Goal: Task Accomplishment & Management: Use online tool/utility

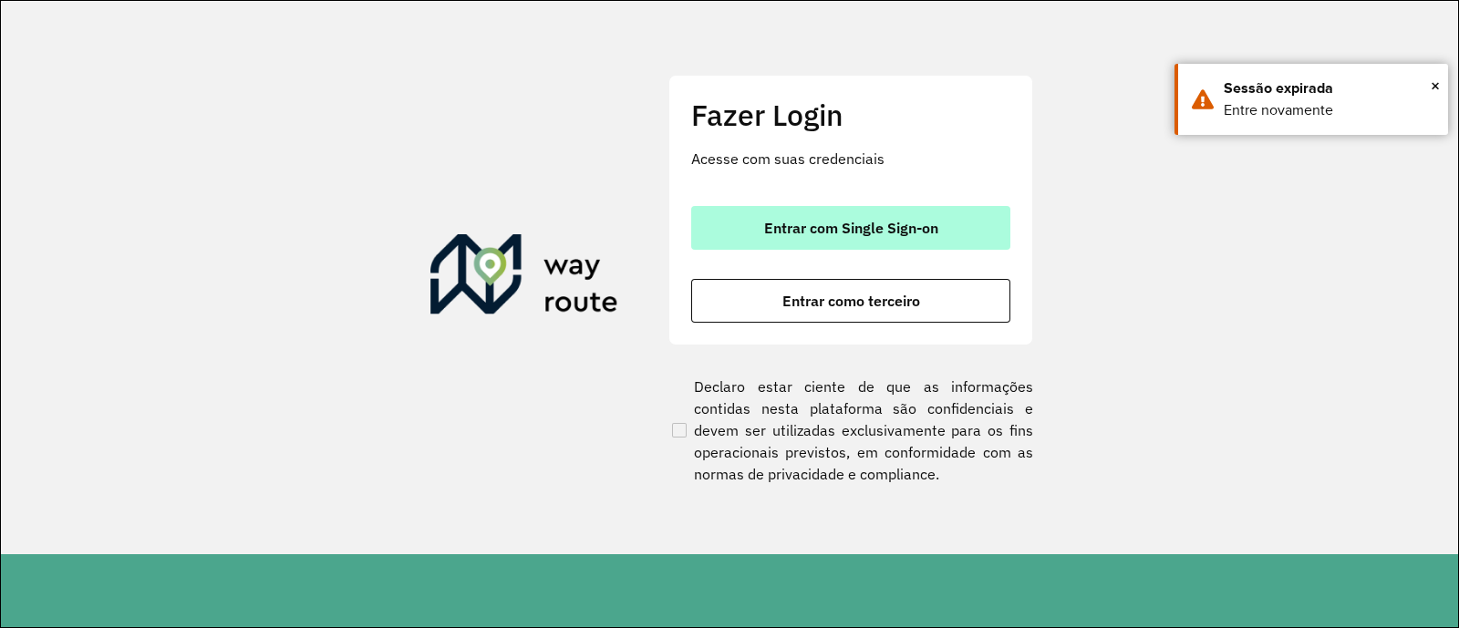
click at [816, 221] on span "Entrar com Single Sign-on" at bounding box center [851, 228] width 174 height 15
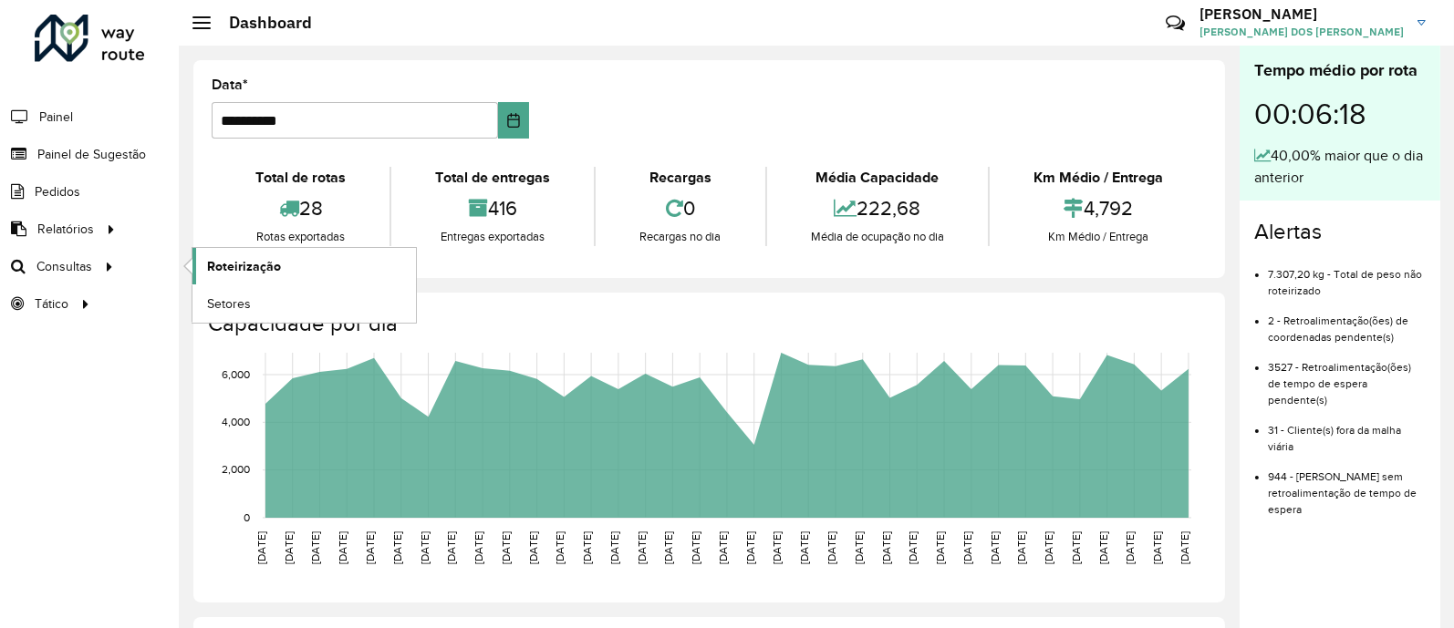
click at [227, 266] on span "Roteirização" at bounding box center [244, 266] width 74 height 19
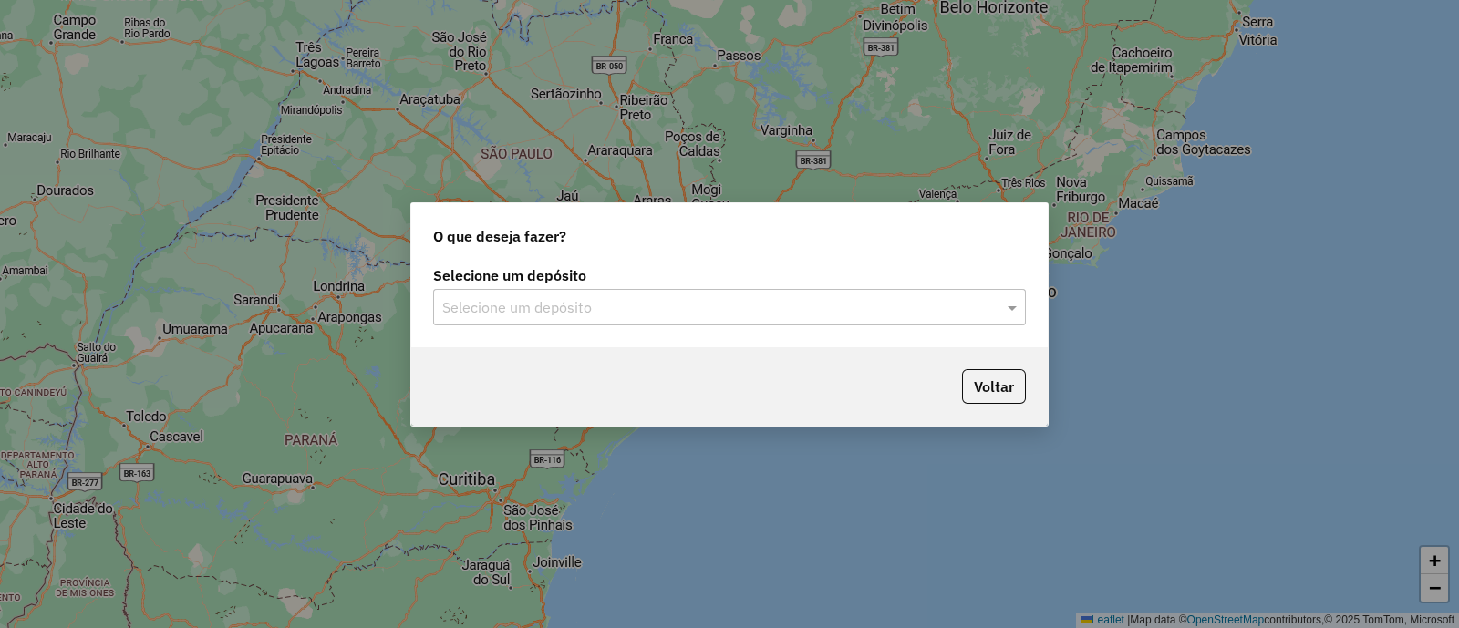
click at [665, 293] on div "Selecione um depósito" at bounding box center [729, 307] width 593 height 36
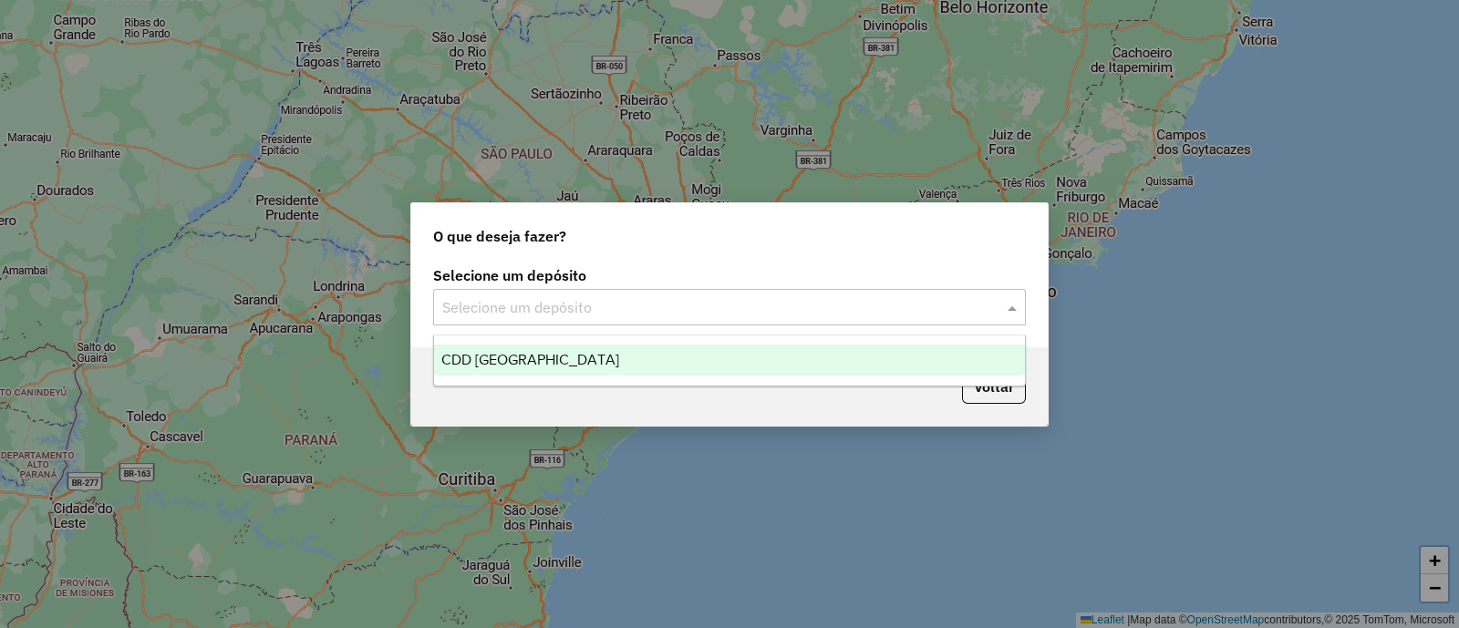
click at [593, 357] on span "CDD São José dos Campos" at bounding box center [530, 360] width 178 height 16
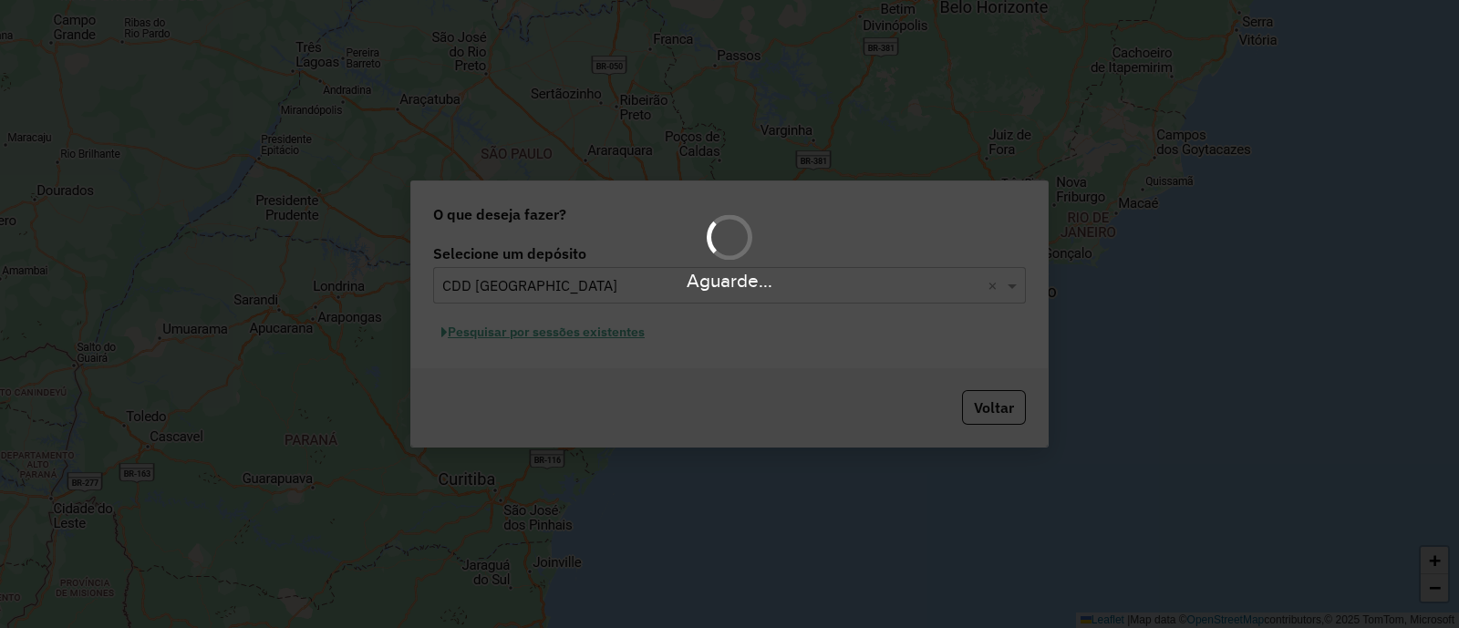
click at [588, 333] on div "Aguarde..." at bounding box center [729, 314] width 1459 height 628
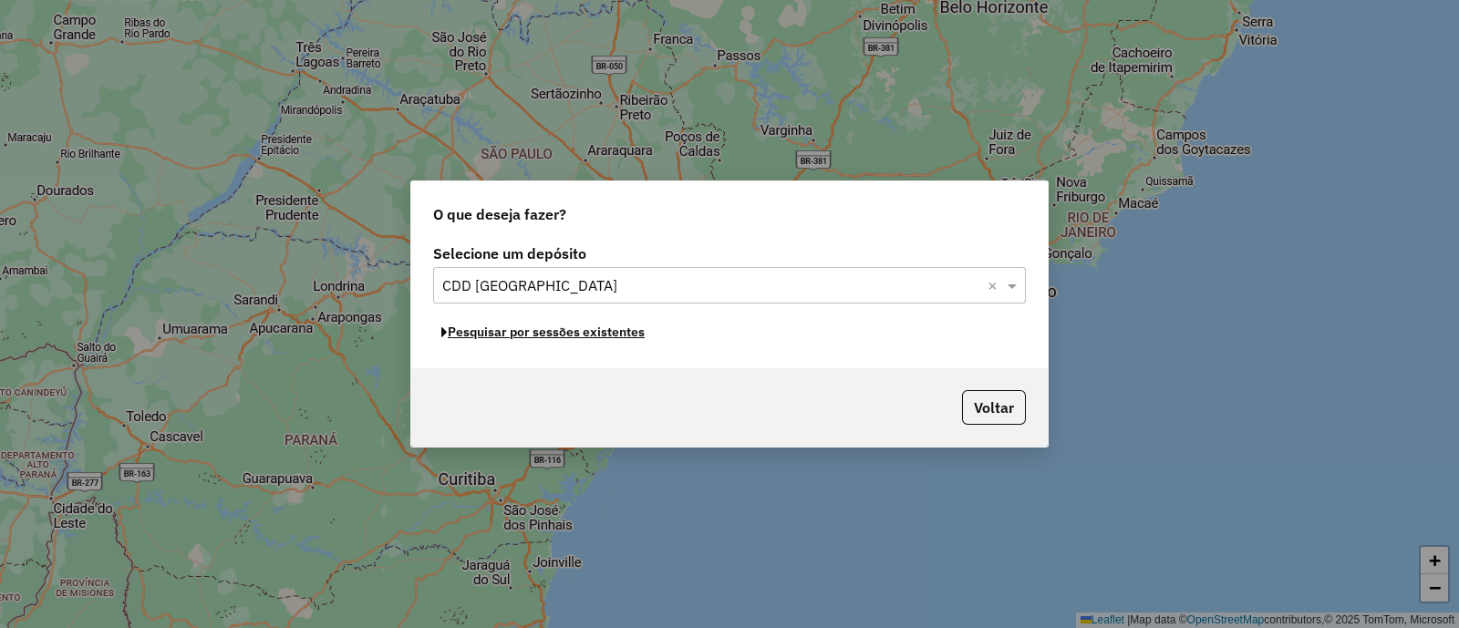
click at [554, 336] on button "Pesquisar por sessões existentes" at bounding box center [543, 332] width 220 height 28
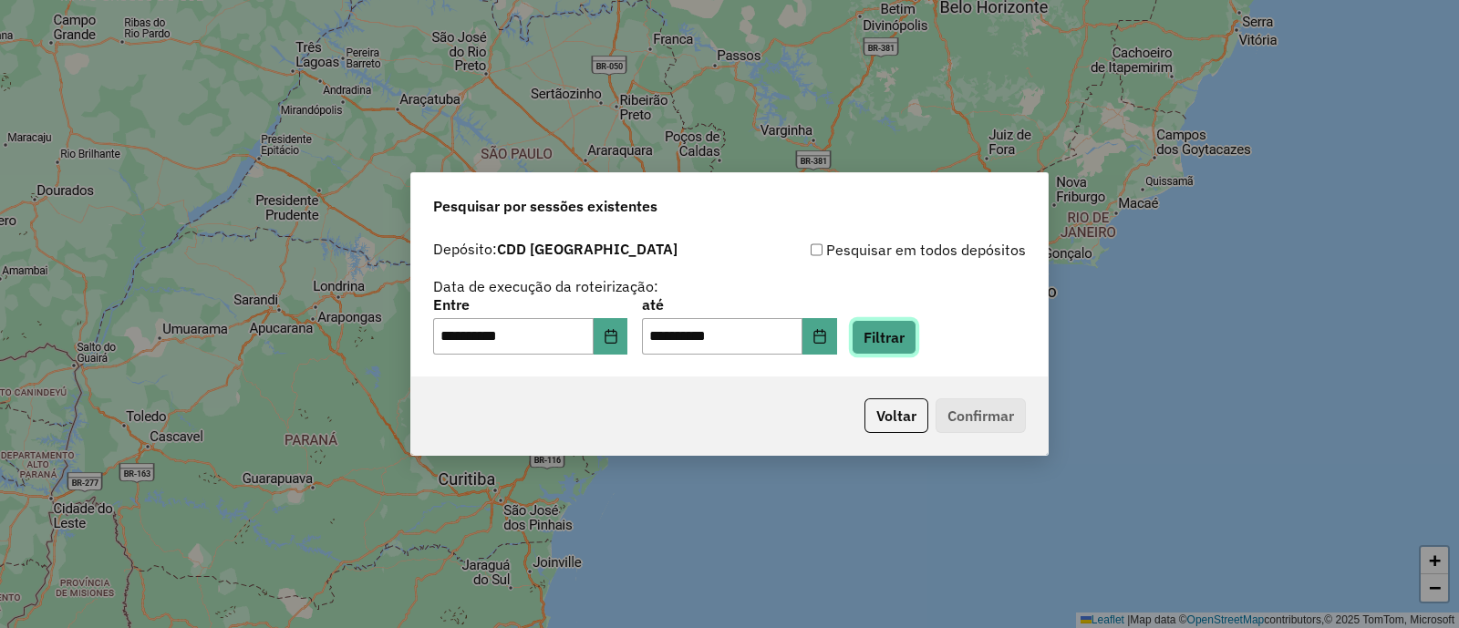
click at [904, 326] on button "Filtrar" at bounding box center [884, 337] width 65 height 35
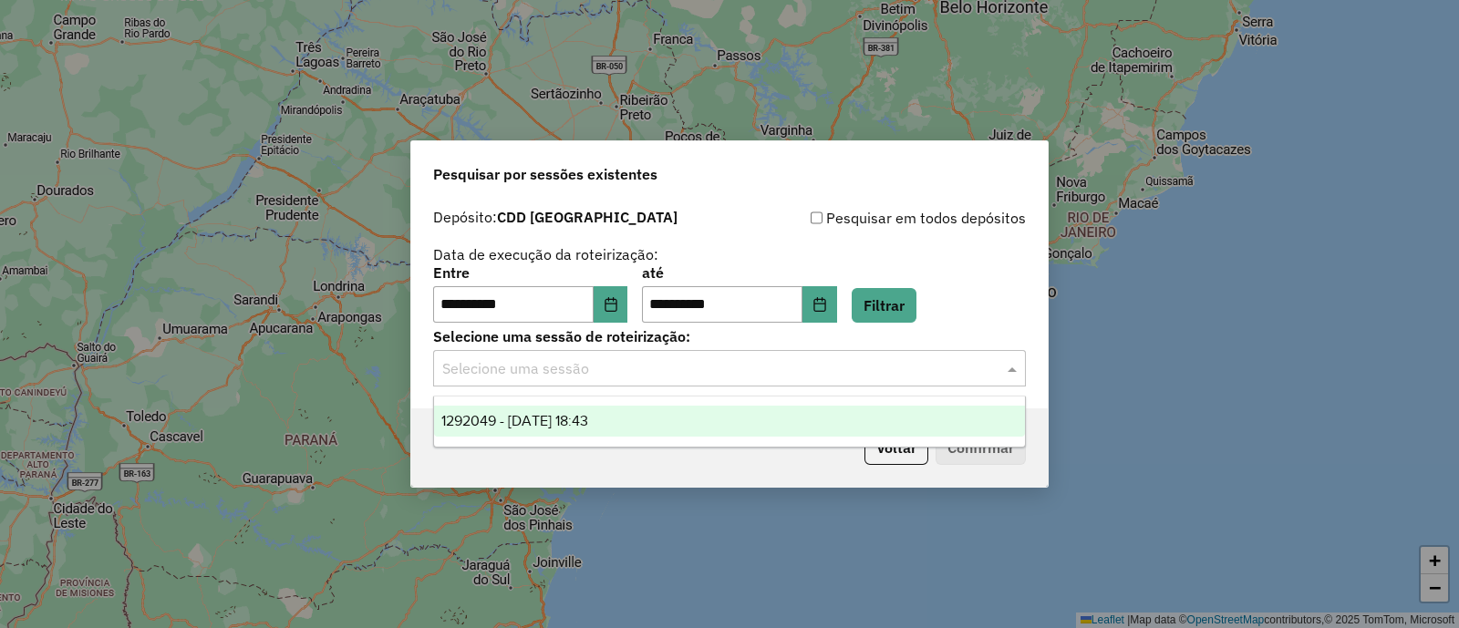
click at [597, 374] on input "text" at bounding box center [711, 369] width 538 height 22
click at [556, 416] on span "1292049 - 10/10/2025 18:43" at bounding box center [514, 421] width 147 height 16
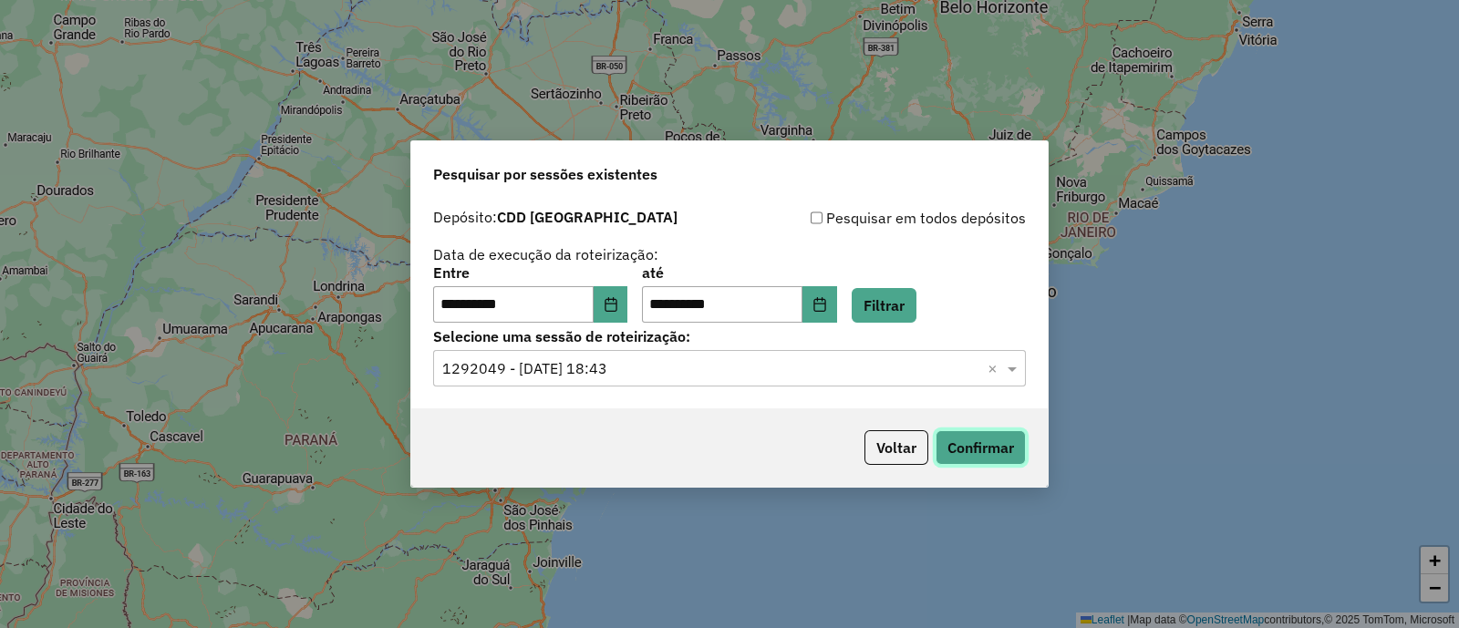
click at [963, 441] on button "Confirmar" at bounding box center [981, 448] width 90 height 35
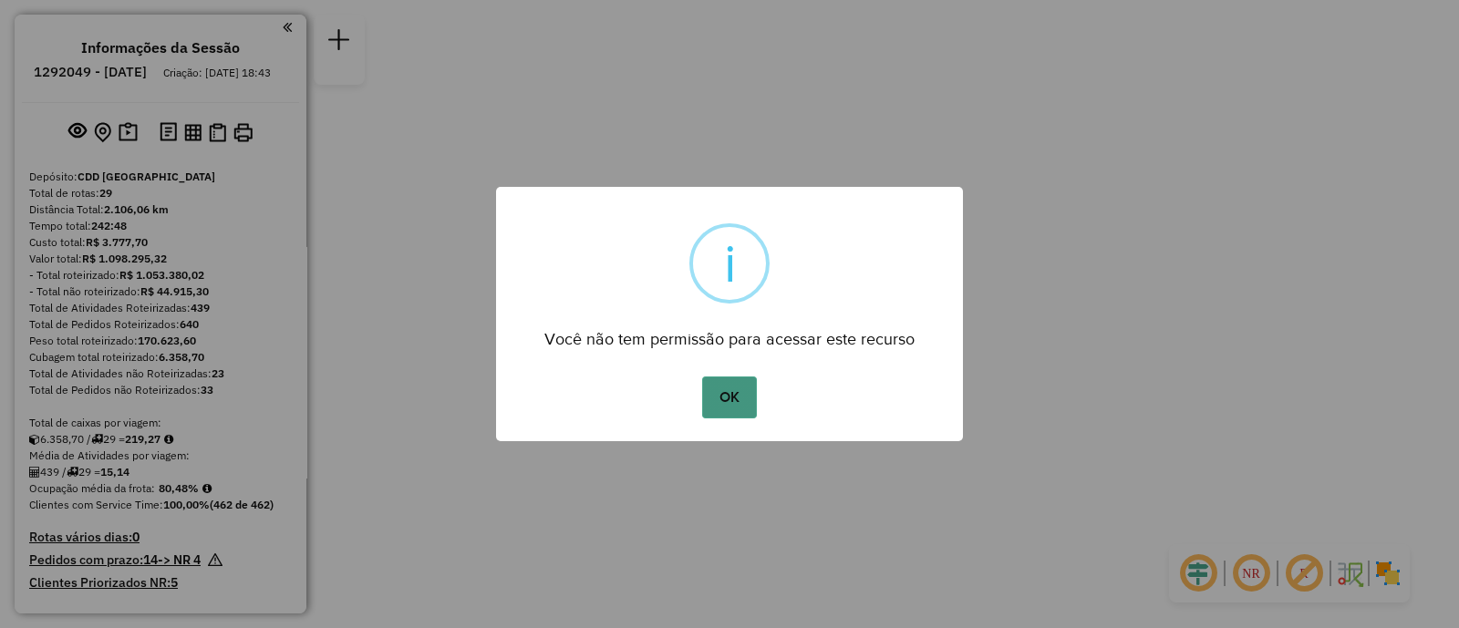
click at [716, 416] on button "OK" at bounding box center [729, 398] width 54 height 42
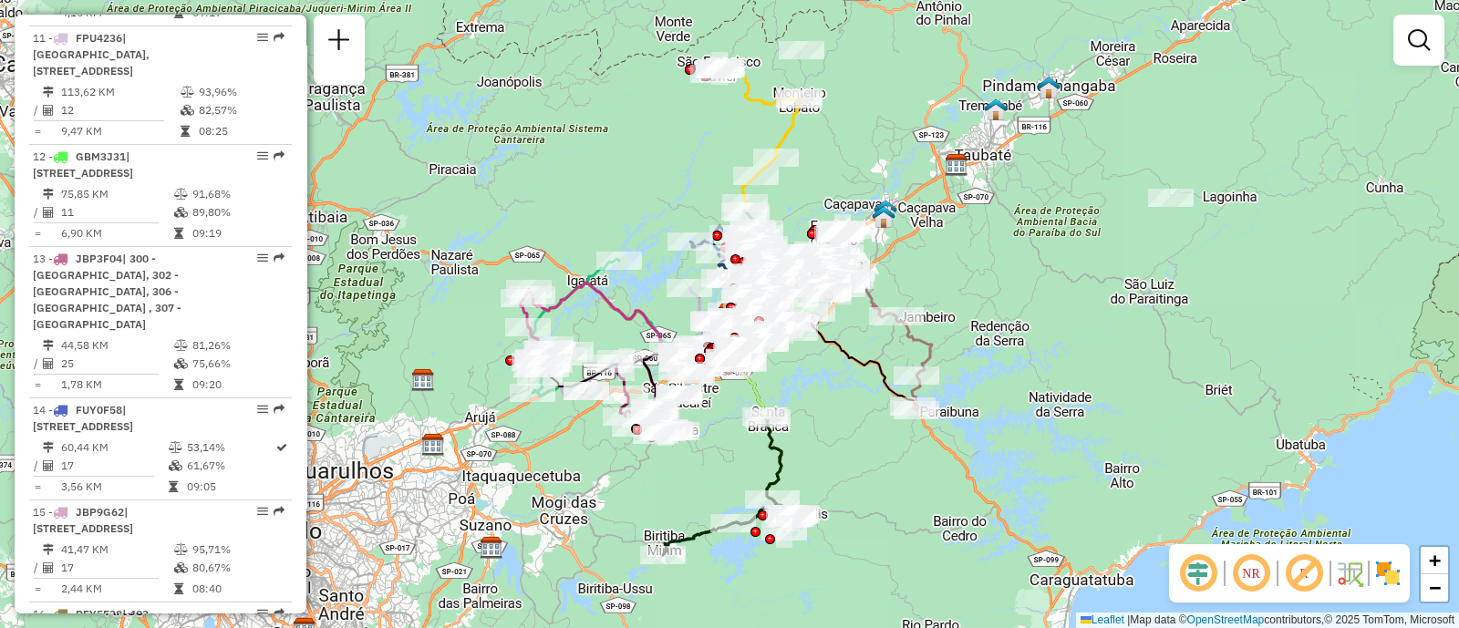
scroll to position [1828, 0]
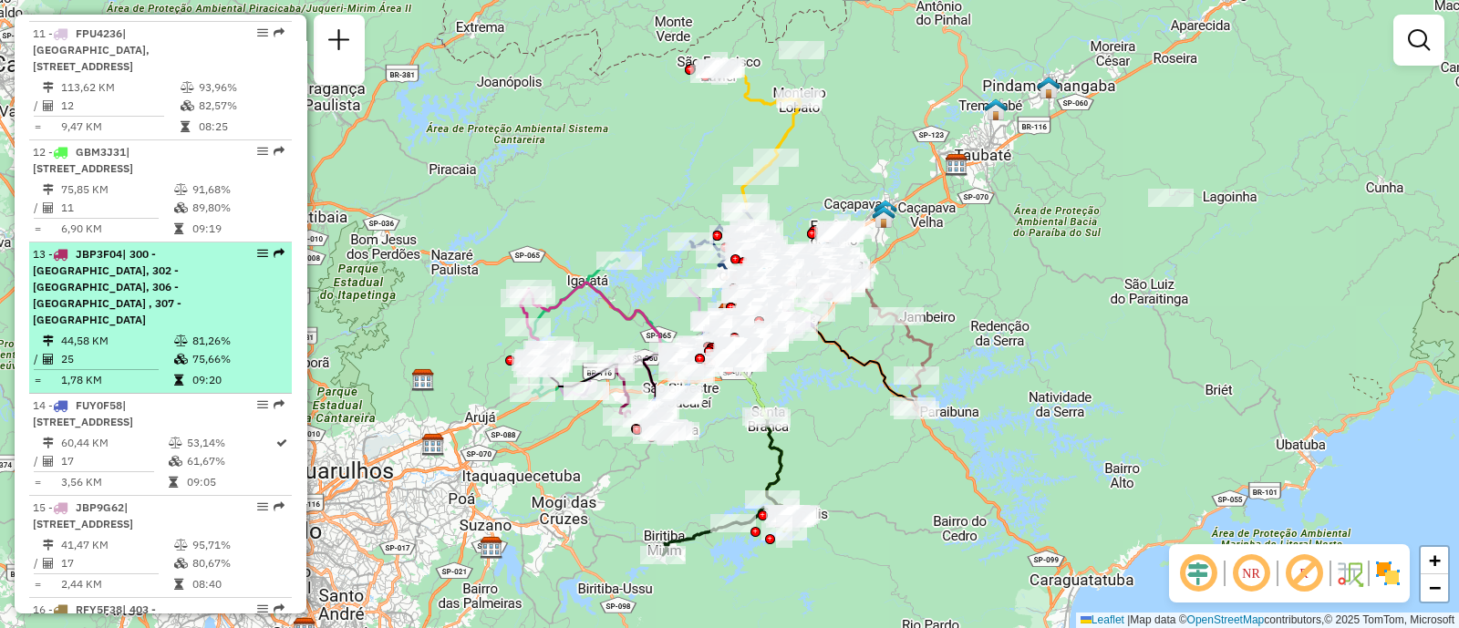
click at [257, 248] on em at bounding box center [262, 253] width 11 height 11
select select "**********"
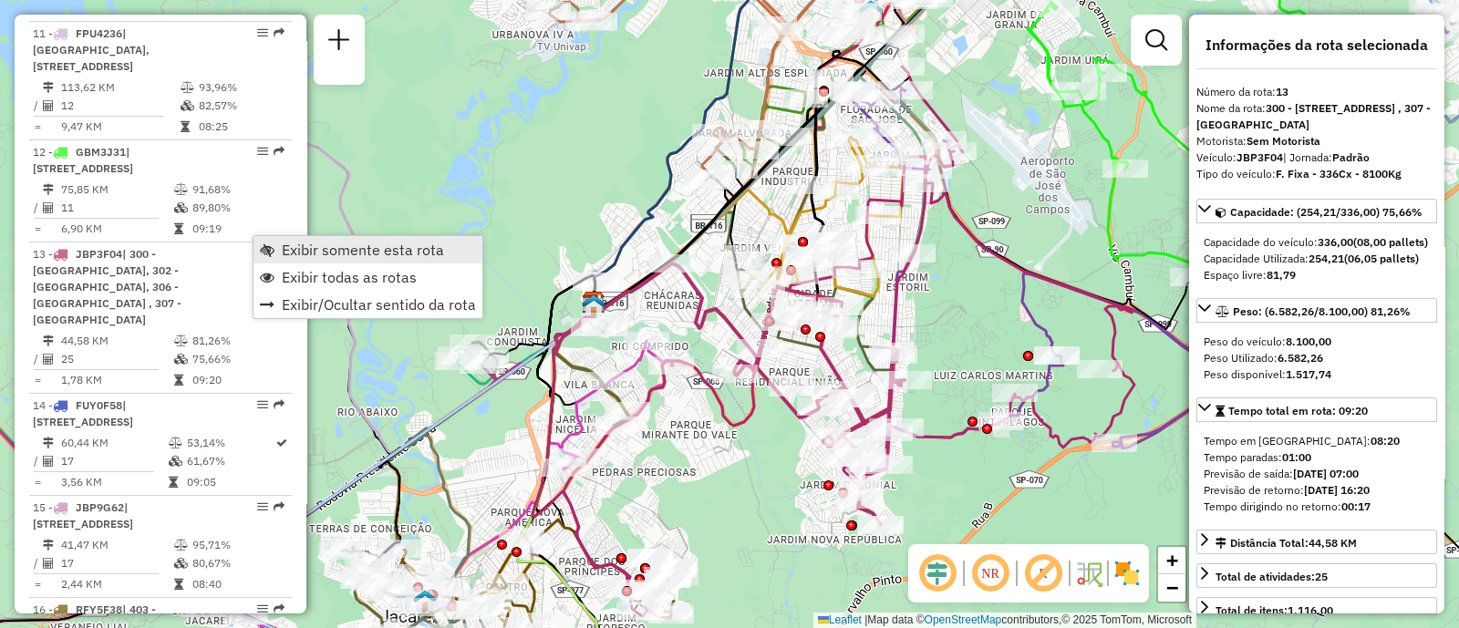
click at [278, 244] on link "Exibir somente esta rota" at bounding box center [368, 249] width 229 height 27
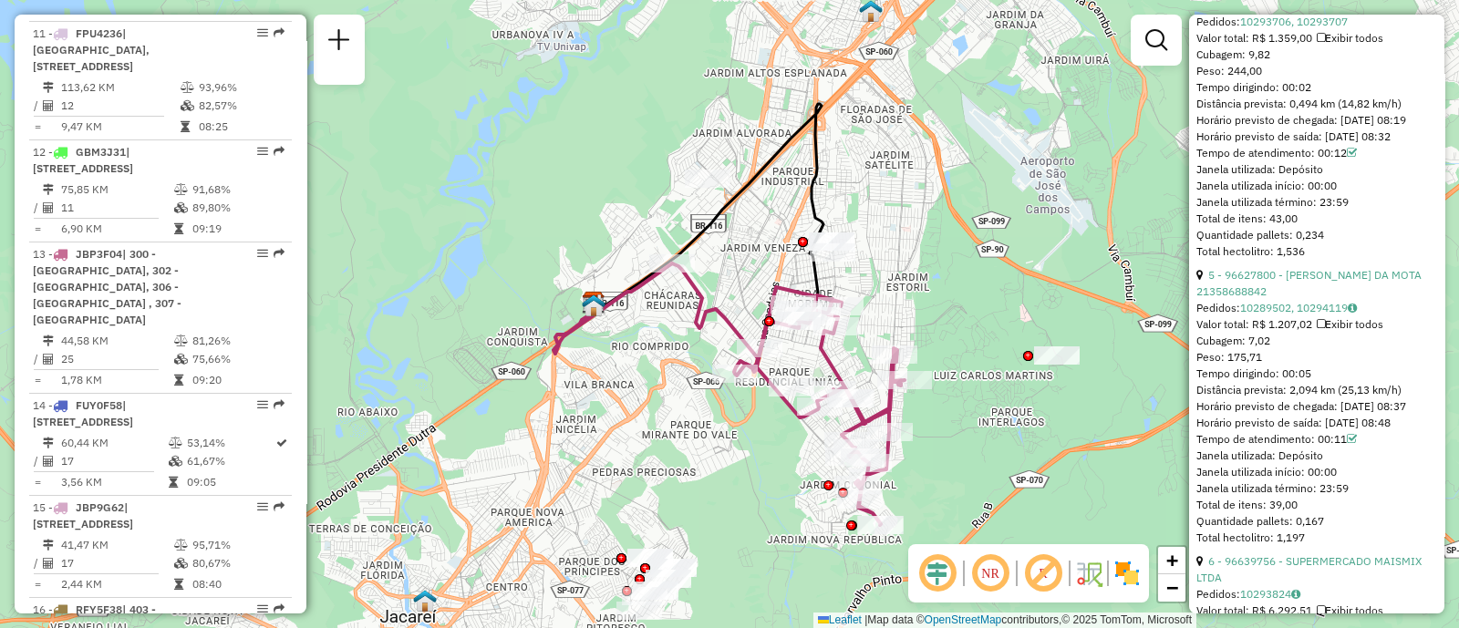
scroll to position [1806, 0]
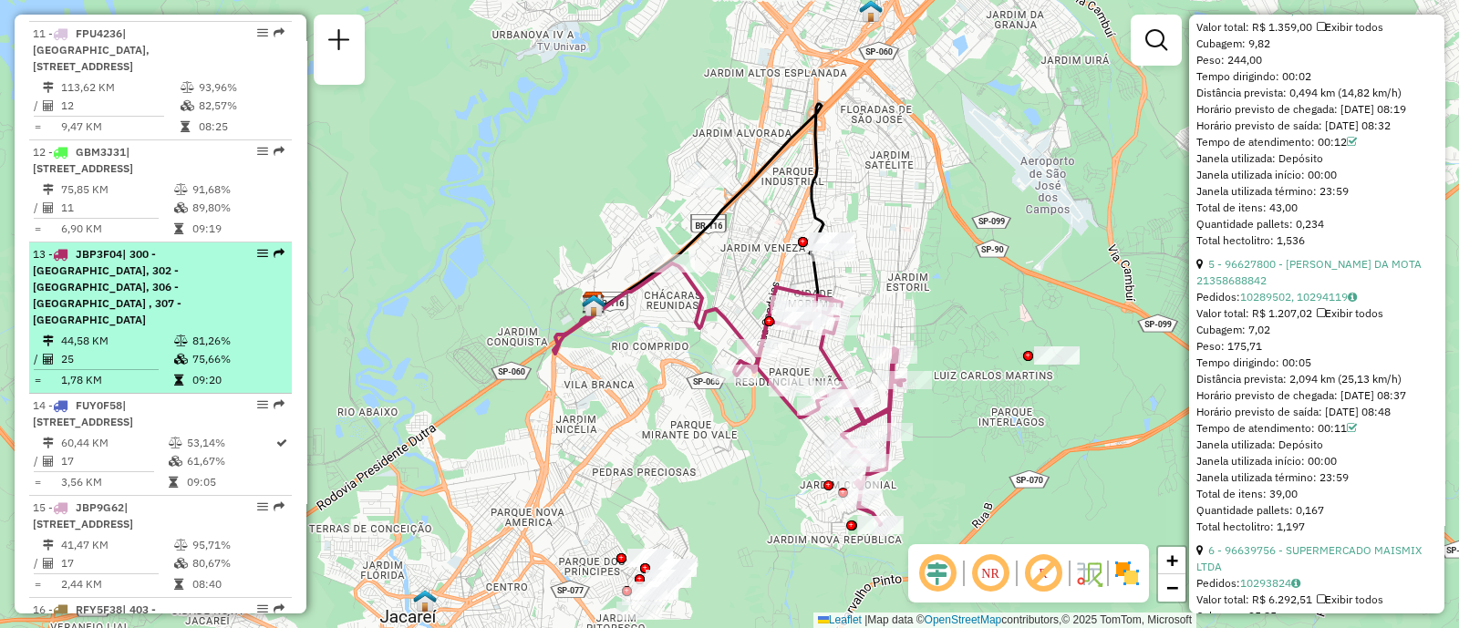
click at [257, 248] on em at bounding box center [262, 253] width 11 height 11
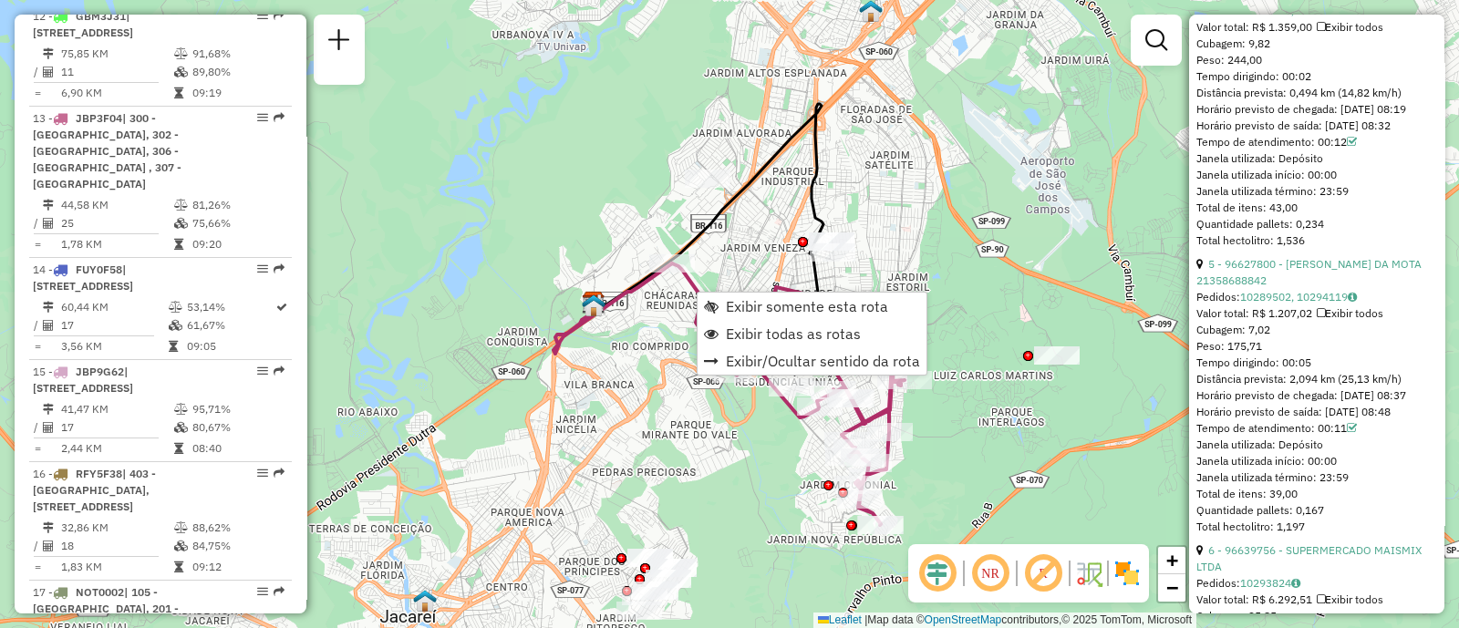
scroll to position [2035, 0]
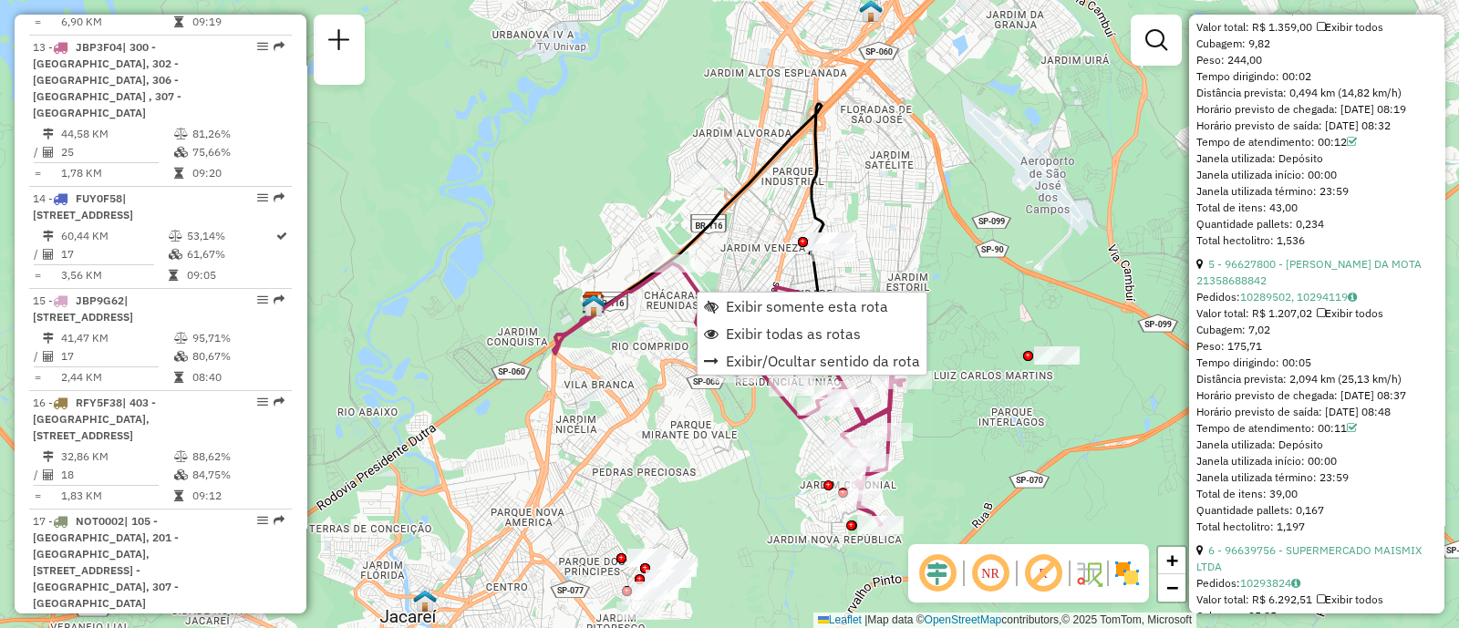
click at [670, 315] on div "Janela de atendimento Grade de atendimento Capacidade Transportadoras Veículos …" at bounding box center [729, 314] width 1459 height 628
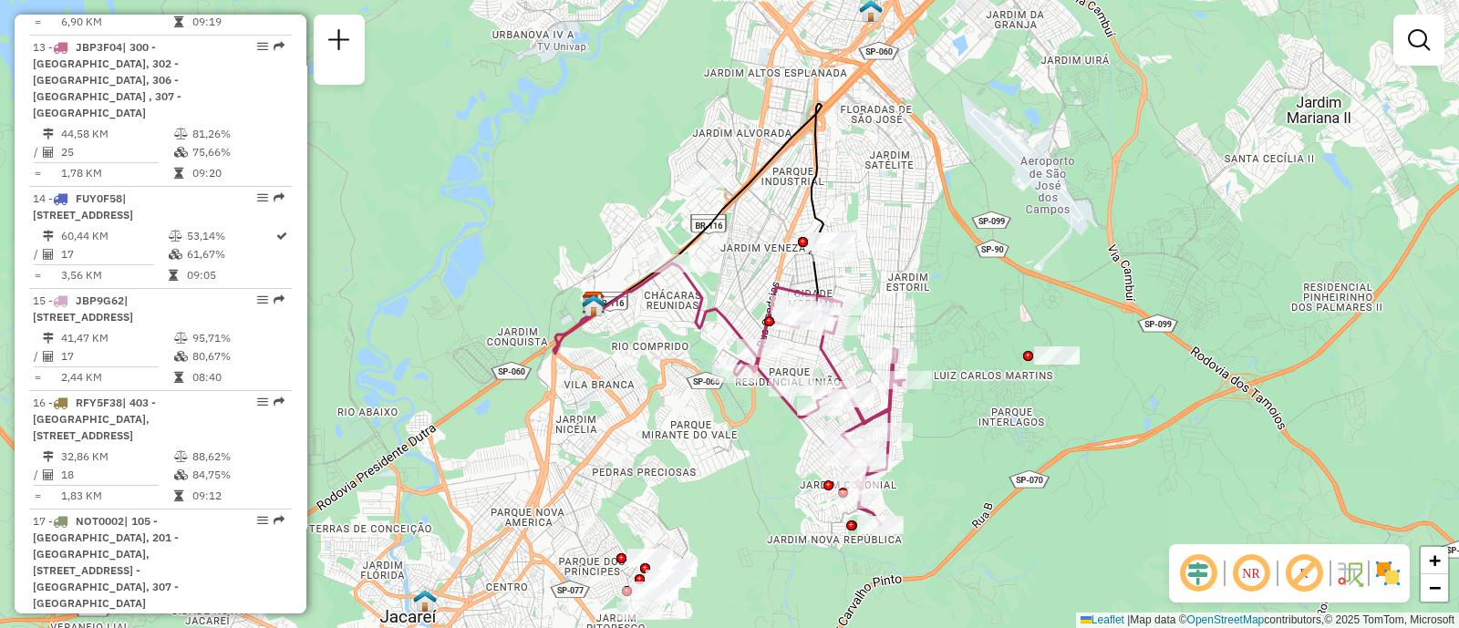
click at [1204, 578] on em at bounding box center [1199, 574] width 44 height 44
click at [1240, 572] on em at bounding box center [1252, 574] width 44 height 44
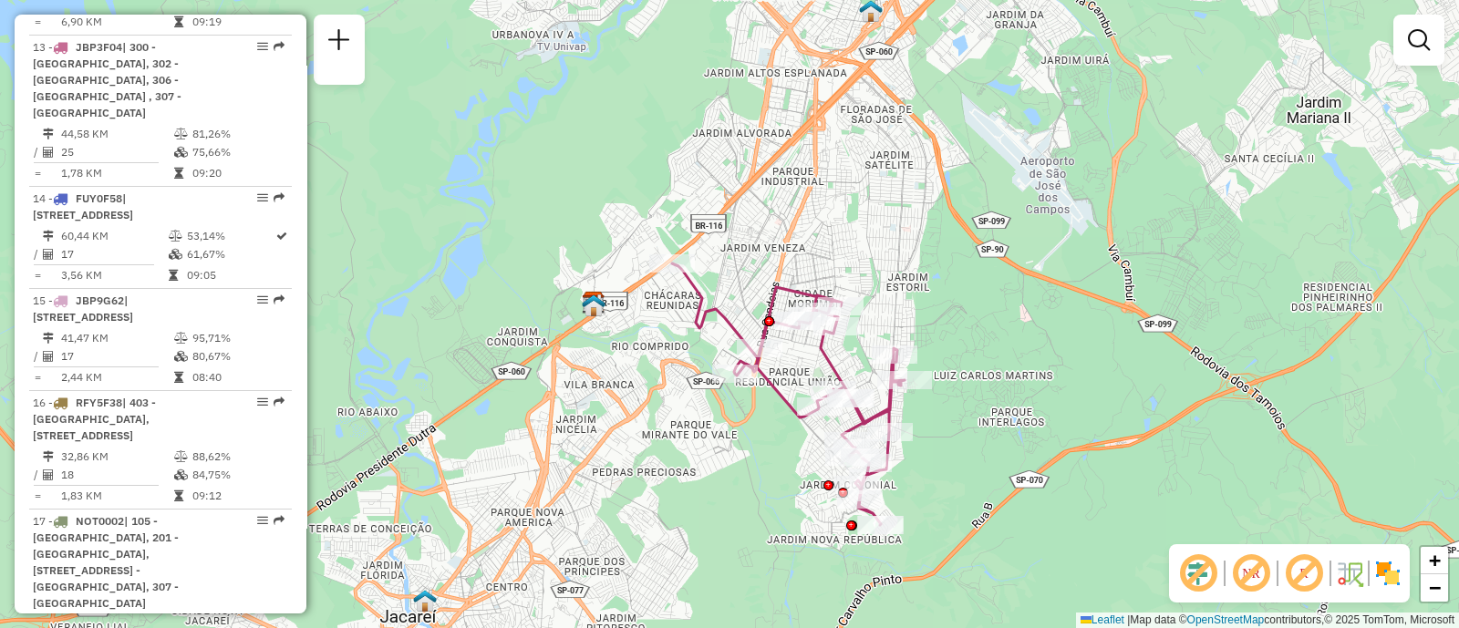
click at [1295, 570] on em at bounding box center [1305, 574] width 44 height 44
click at [1341, 572] on img at bounding box center [1349, 573] width 29 height 29
click at [1326, 572] on em at bounding box center [1305, 574] width 44 height 44
click at [1377, 580] on img at bounding box center [1388, 573] width 29 height 29
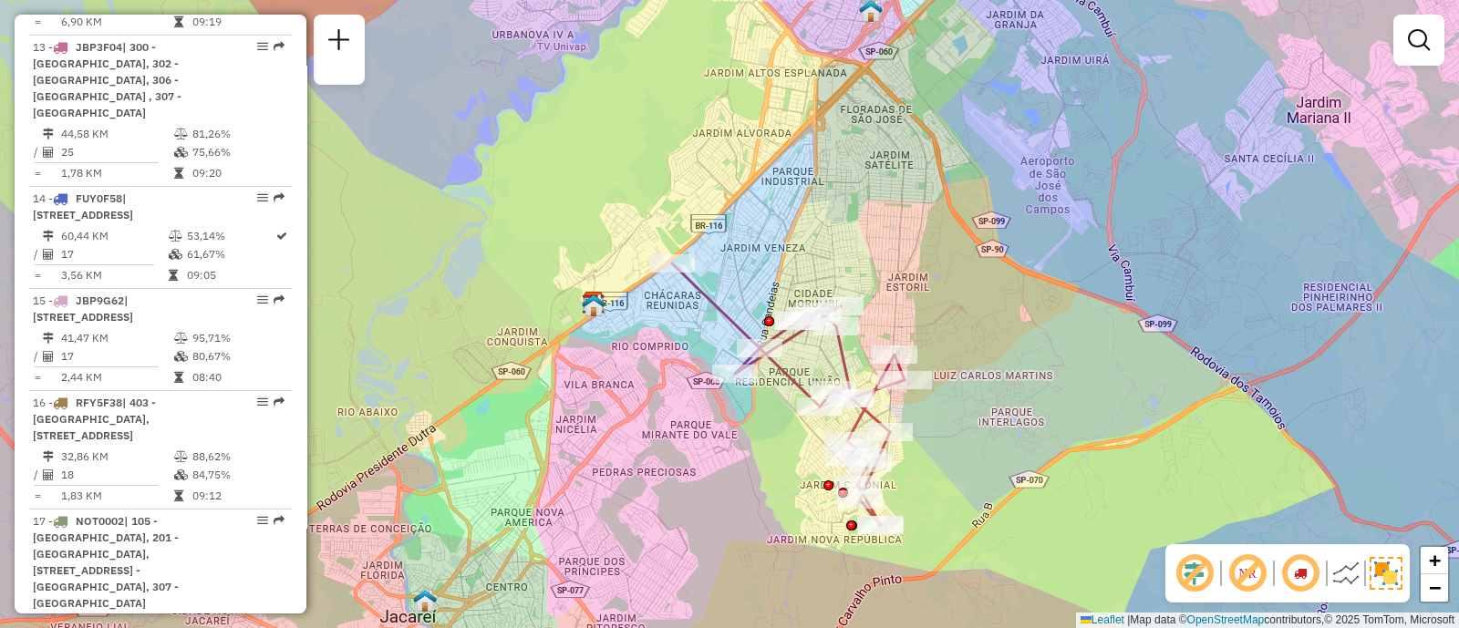
click at [1377, 580] on img at bounding box center [1386, 573] width 33 height 33
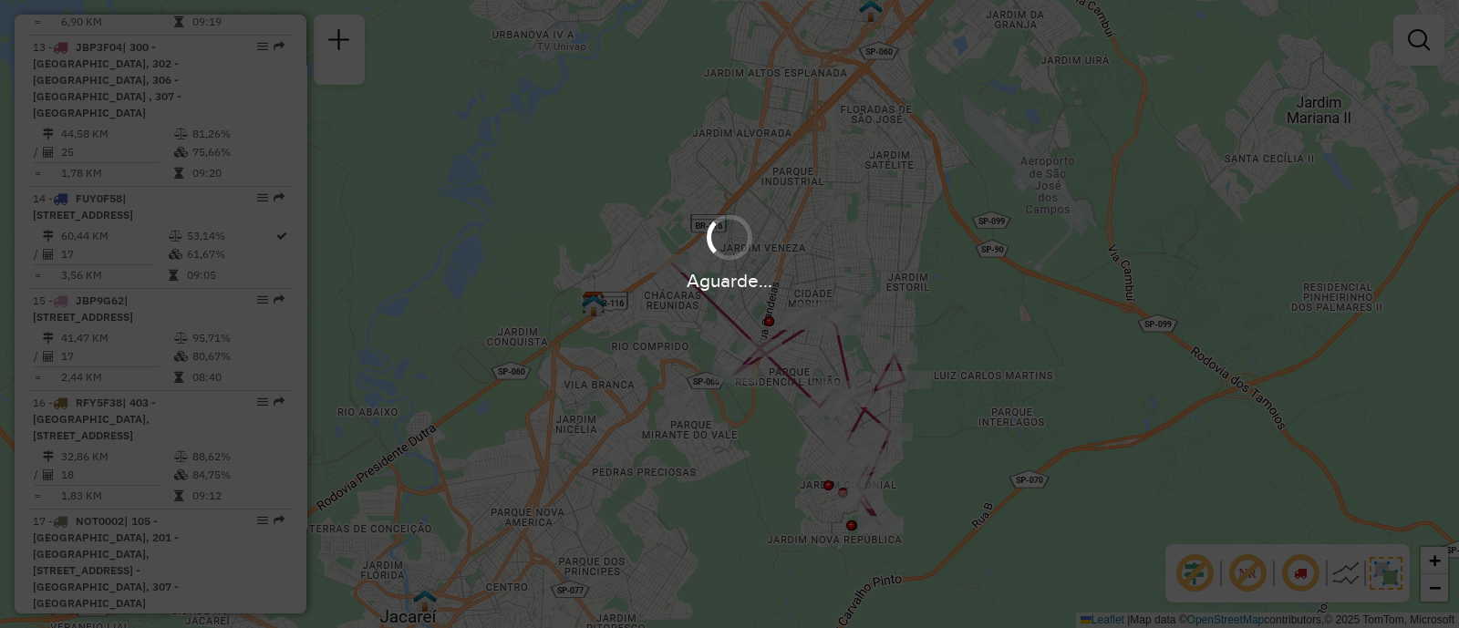
click at [1377, 580] on div "Aguarde..." at bounding box center [729, 314] width 1459 height 628
click at [1003, 383] on div "Aguarde..." at bounding box center [729, 314] width 1459 height 628
